Goal: Task Accomplishment & Management: Manage account settings

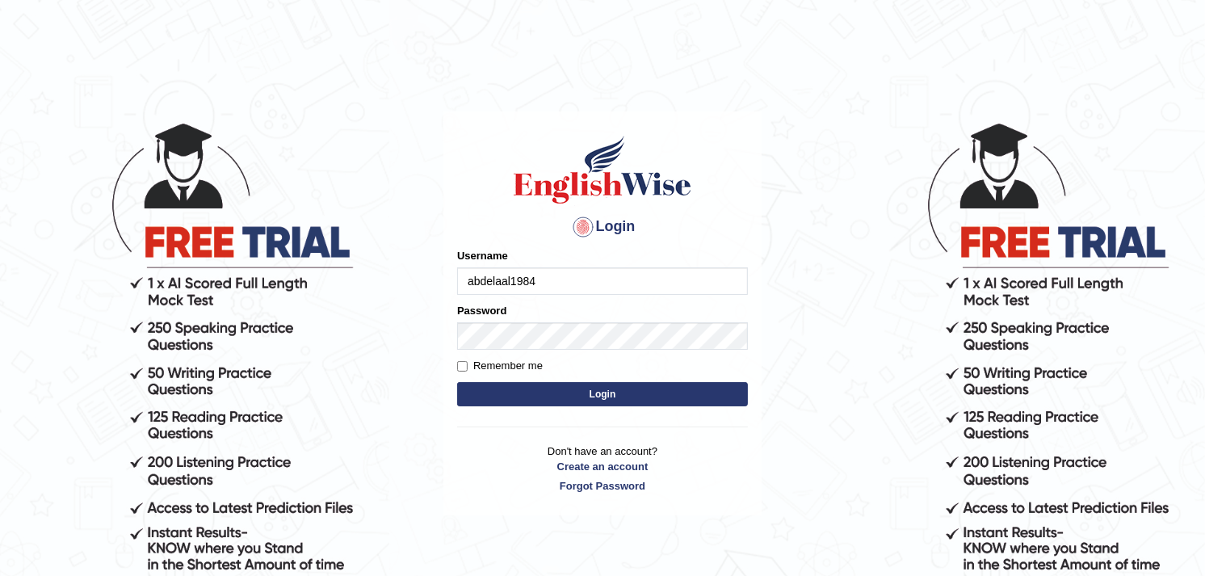
type input "abdelaal1984"
click at [532, 389] on button "Login" at bounding box center [602, 394] width 291 height 24
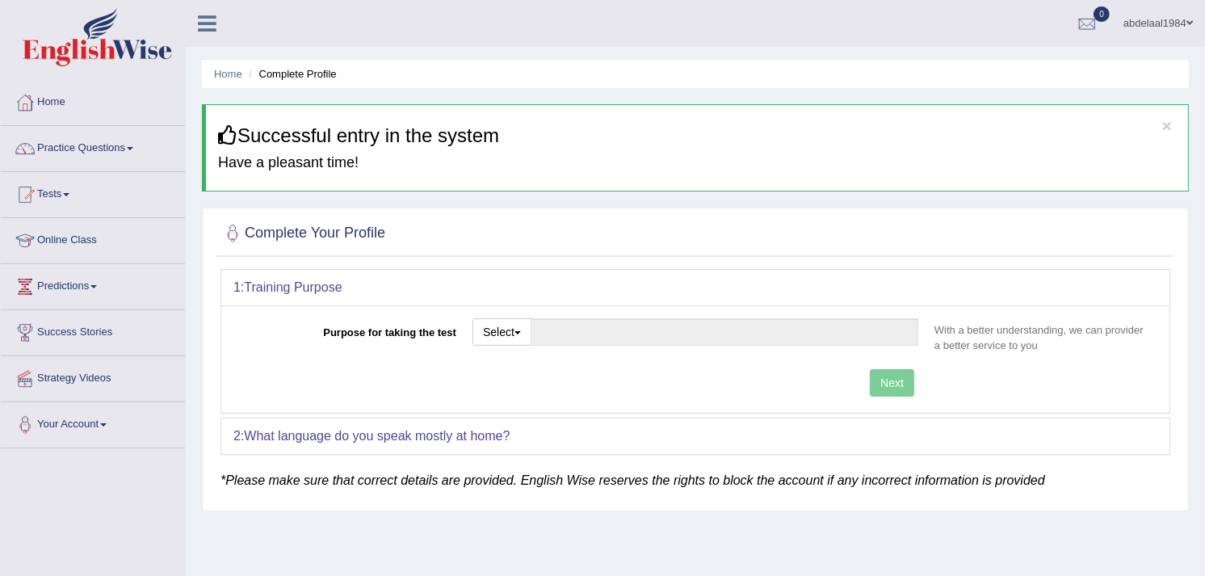
click at [1168, 30] on link "abdelaal1984" at bounding box center [1159, 21] width 94 height 42
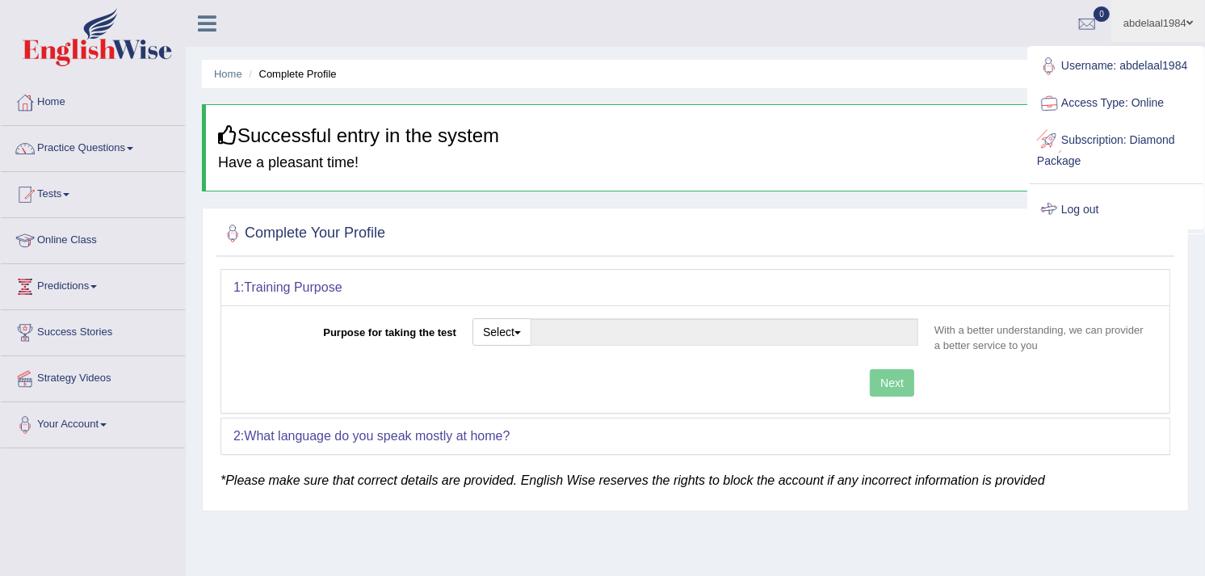
click at [1149, 205] on link "Log out" at bounding box center [1116, 209] width 174 height 37
